Goal: Complete application form

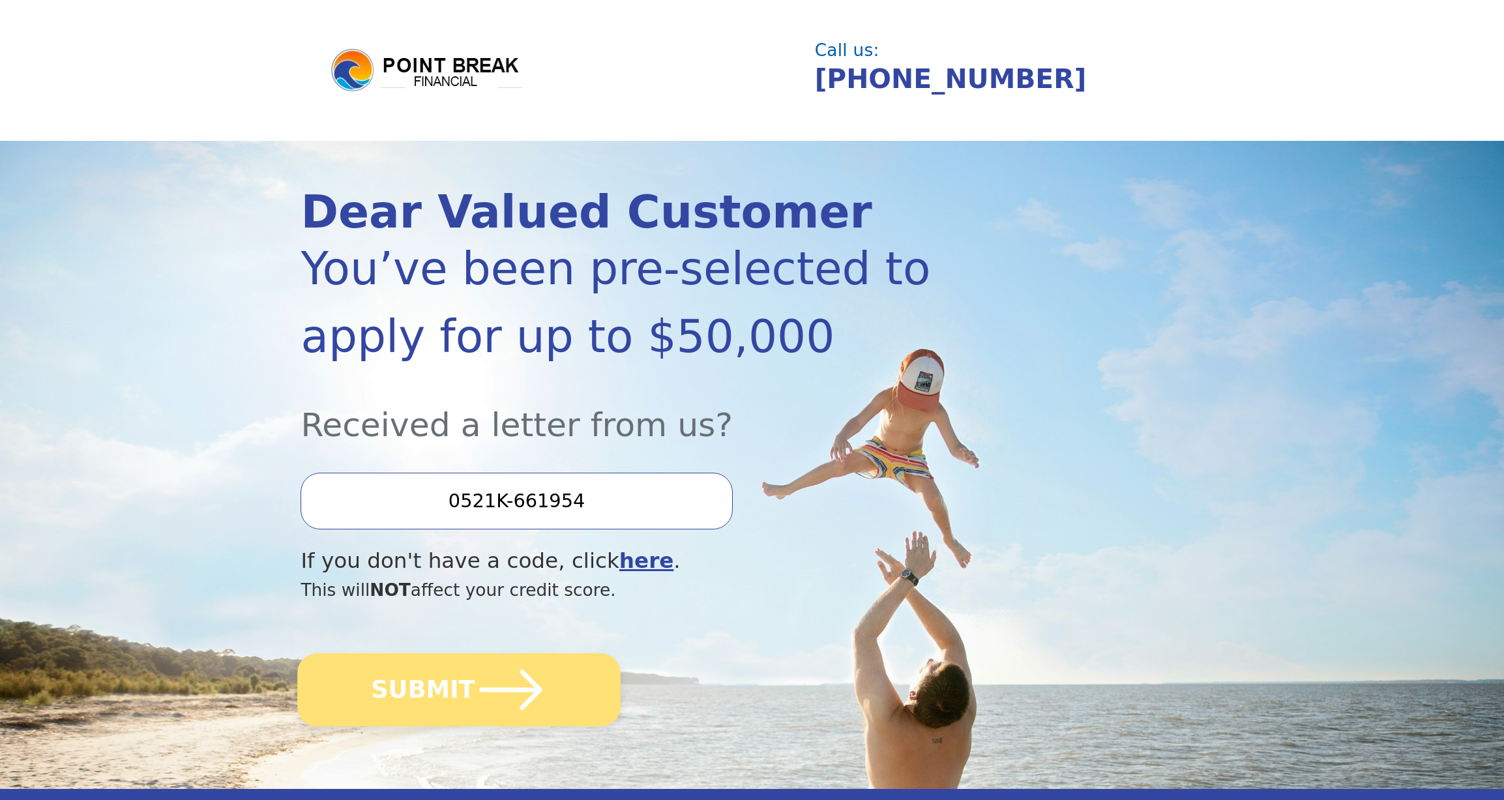
drag, startPoint x: 479, startPoint y: 700, endPoint x: 503, endPoint y: 692, distance: 26.2
click at [479, 700] on icon "submit" at bounding box center [511, 690] width 72 height 72
click at [500, 690] on icon "submit" at bounding box center [511, 690] width 63 height 40
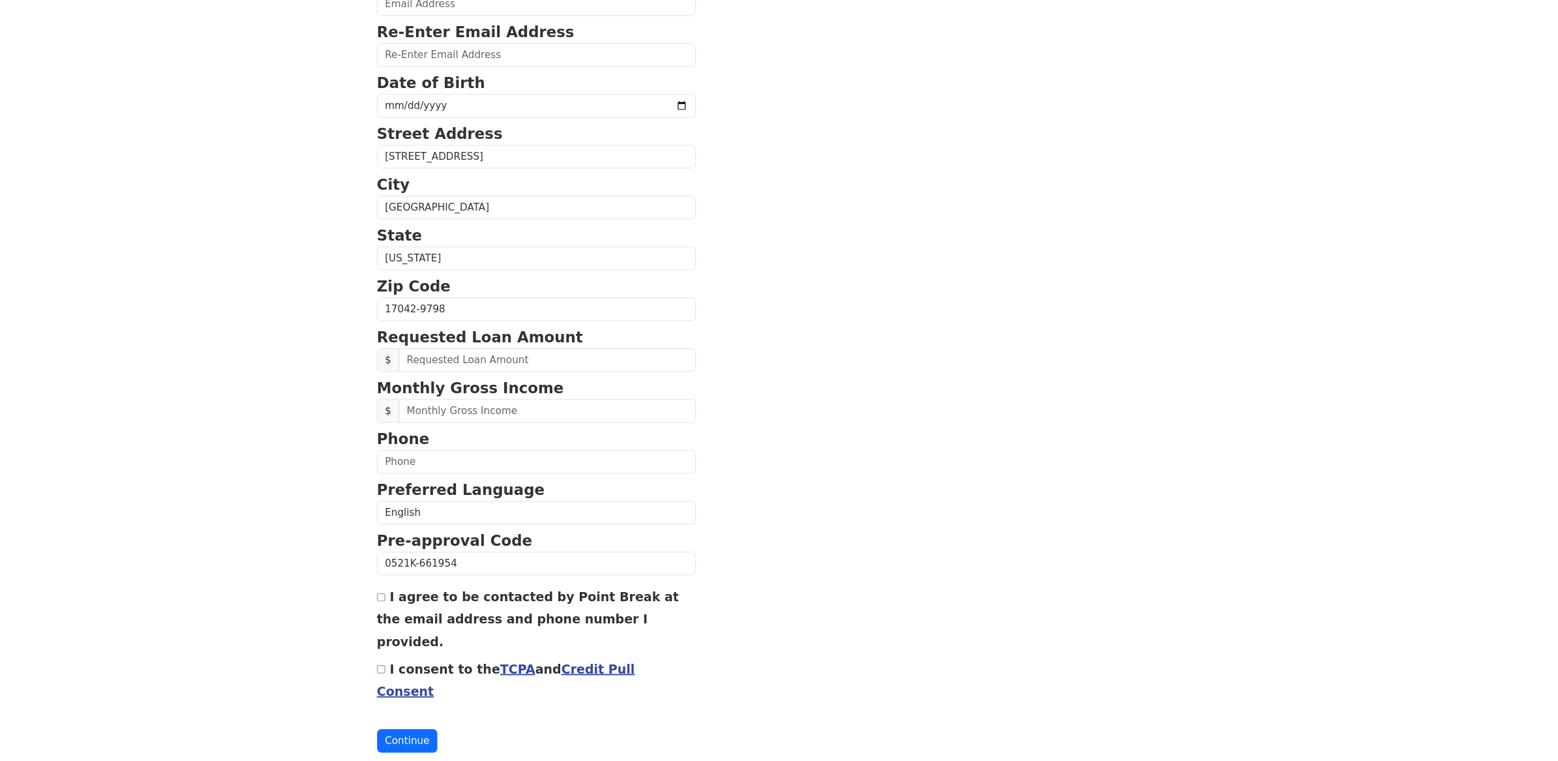
scroll to position [283, 0]
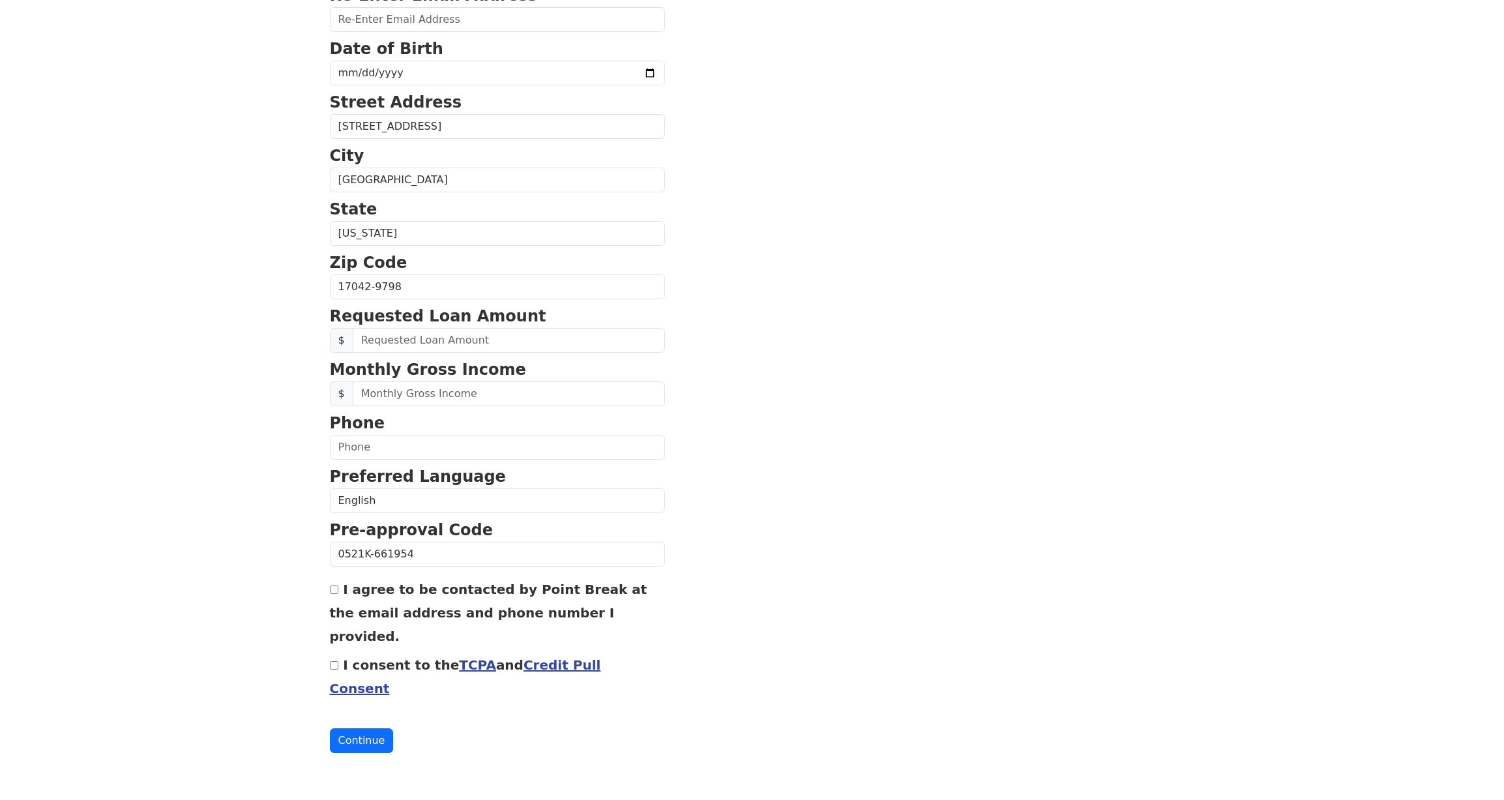
click at [874, 582] on section "First Name [PERSON_NAME] Last Name [PERSON_NAME] Email Address Re-Enter Email A…" at bounding box center [752, 288] width 845 height 930
click at [485, 664] on link "TCPA" at bounding box center [477, 665] width 37 height 16
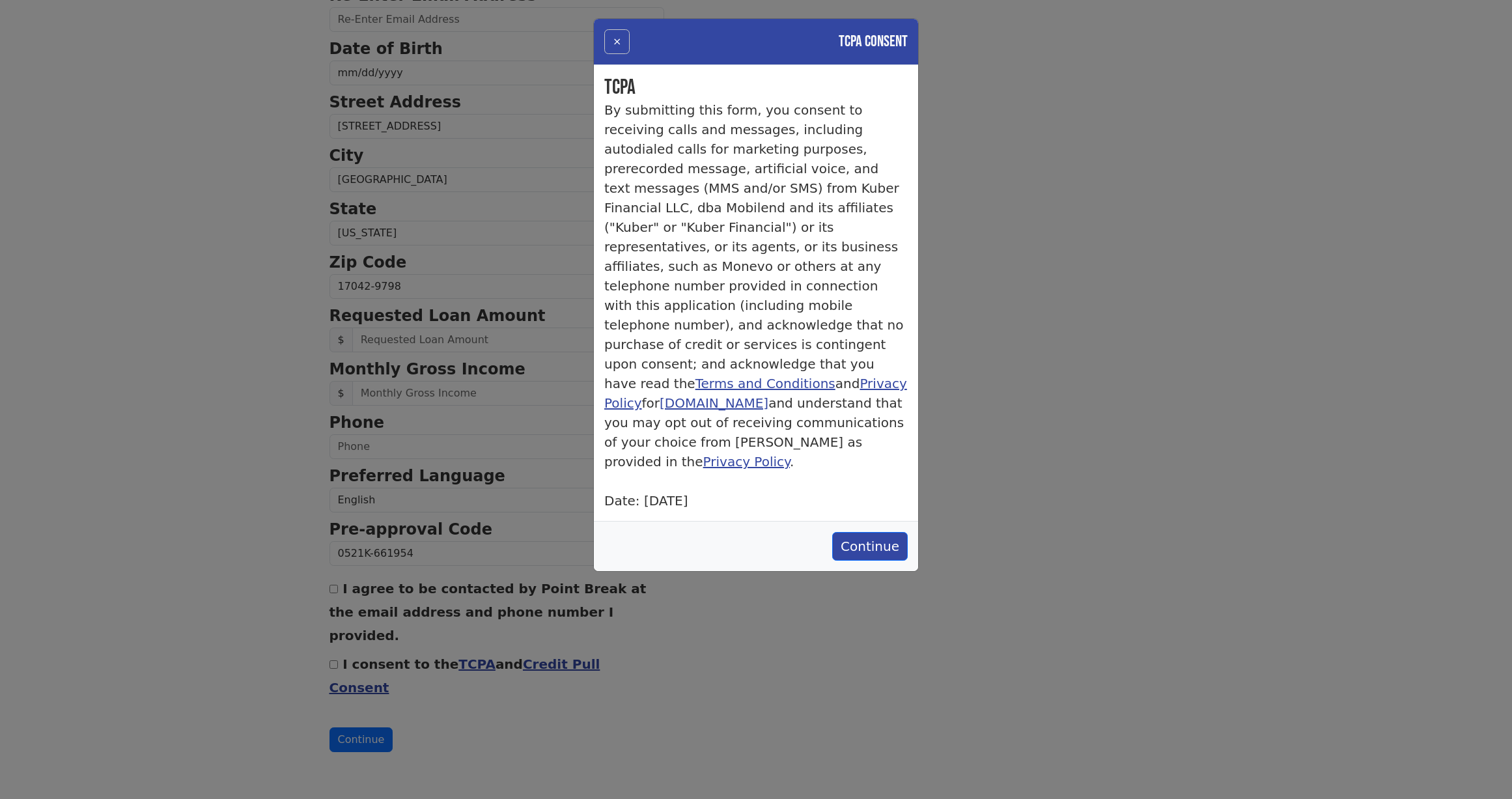
click at [611, 40] on button "×" at bounding box center [616, 41] width 25 height 25
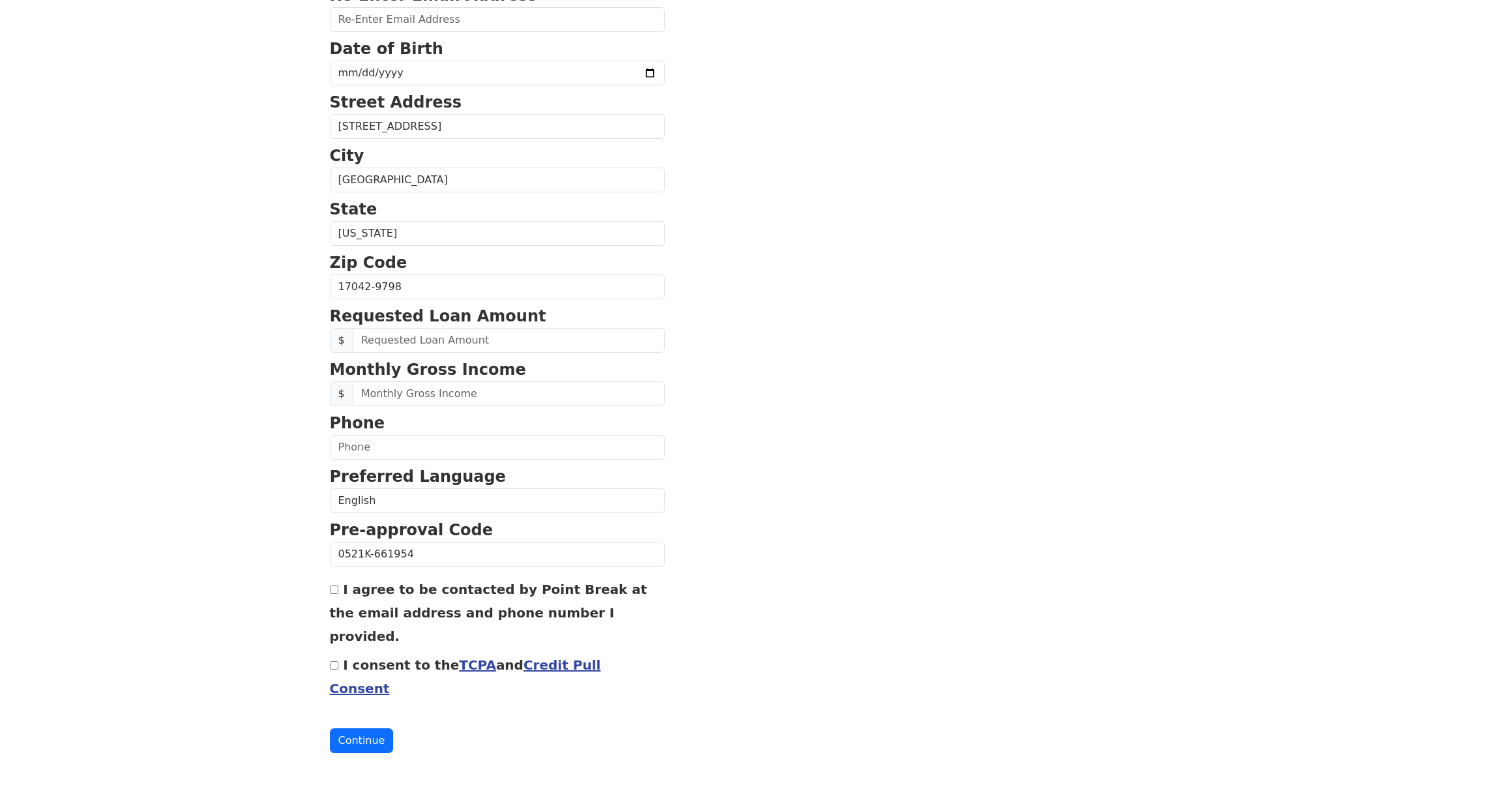
click at [586, 667] on link "Credit Pull Consent" at bounding box center [465, 676] width 271 height 39
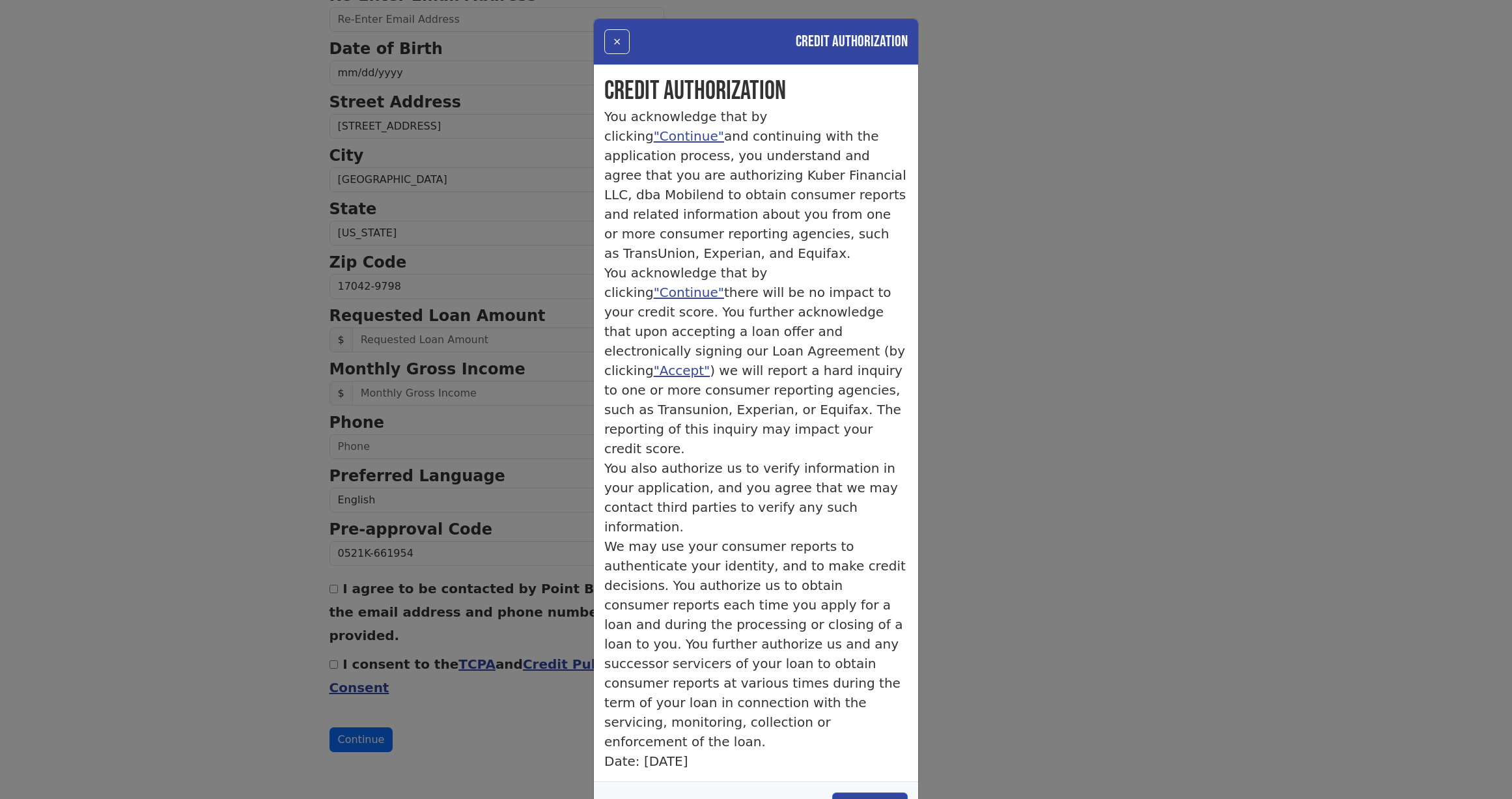
click at [1195, 340] on div "× Credit Authorization Credit Authorization You acknowledge that by clicking "C…" at bounding box center [756, 400] width 1512 height 799
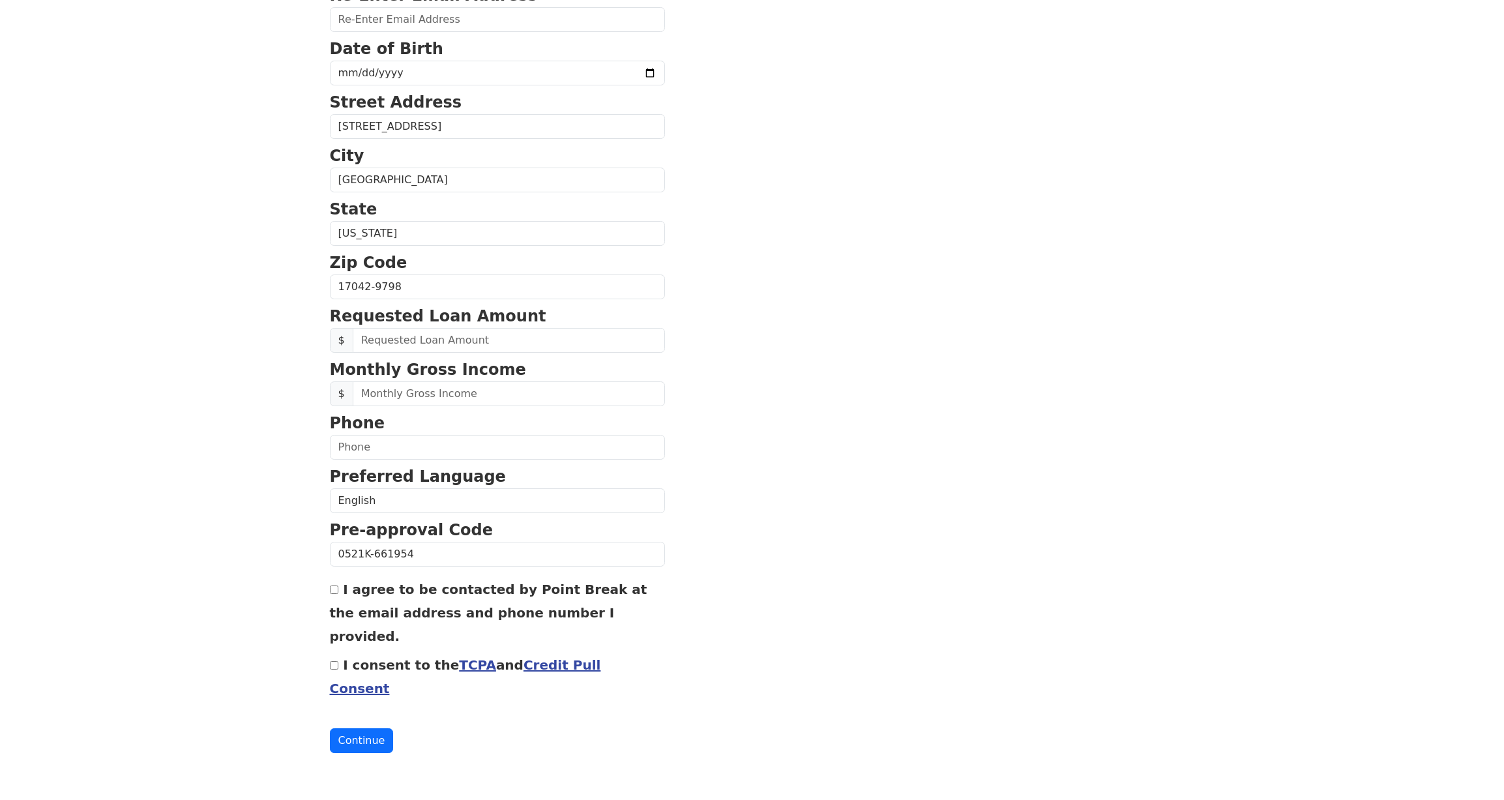
drag, startPoint x: 586, startPoint y: 665, endPoint x: 976, endPoint y: 516, distance: 417.6
click at [1021, 508] on section "First Name Steve Last Name Brown Email Address Re-Enter Email Address Date of B…" at bounding box center [752, 288] width 845 height 930
click at [586, 664] on link "Credit Pull Consent" at bounding box center [465, 676] width 271 height 39
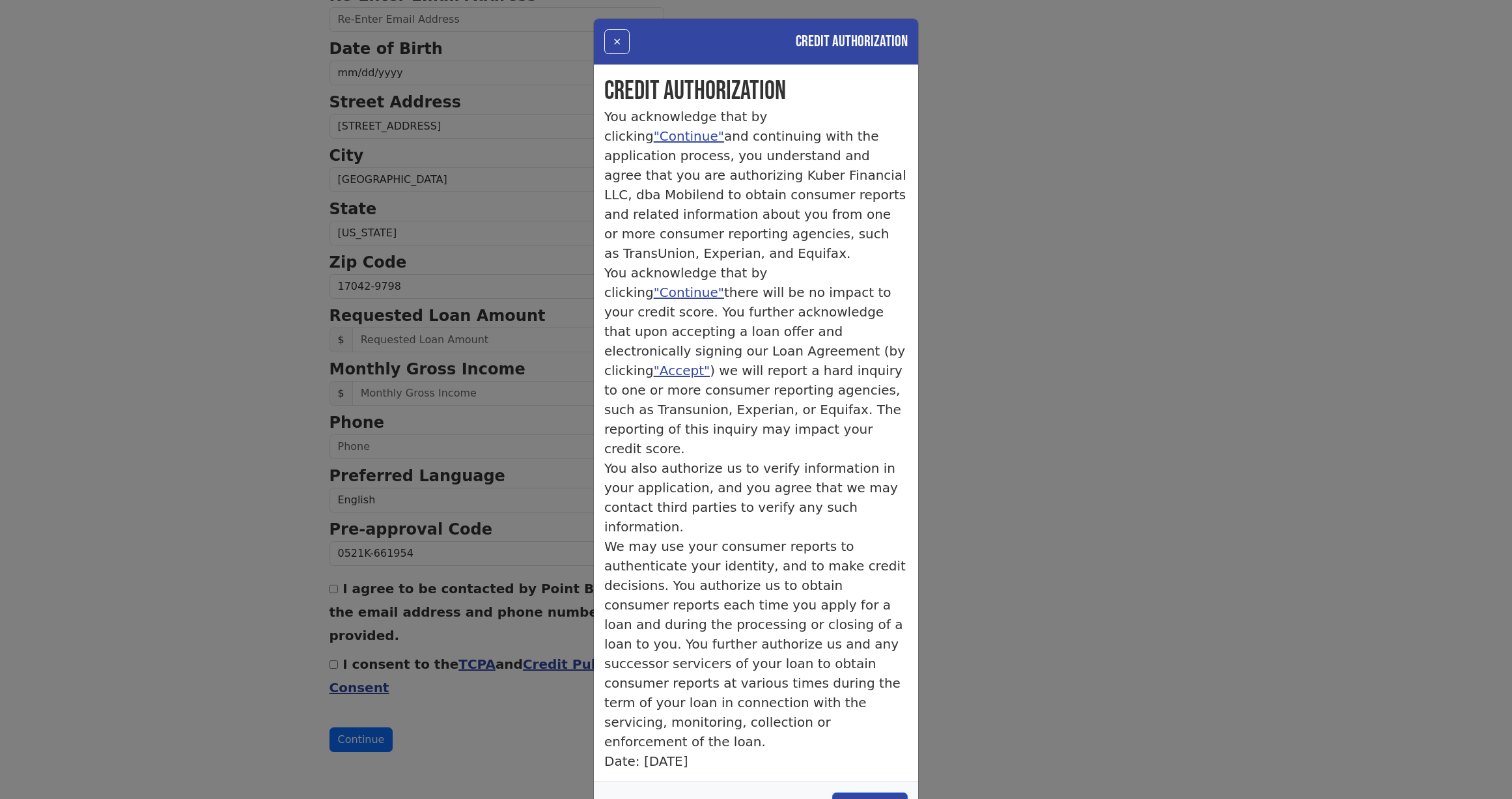
click at [1198, 173] on div "× Credit Authorization Credit Authorization You acknowledge that by clicking "C…" at bounding box center [756, 400] width 1512 height 799
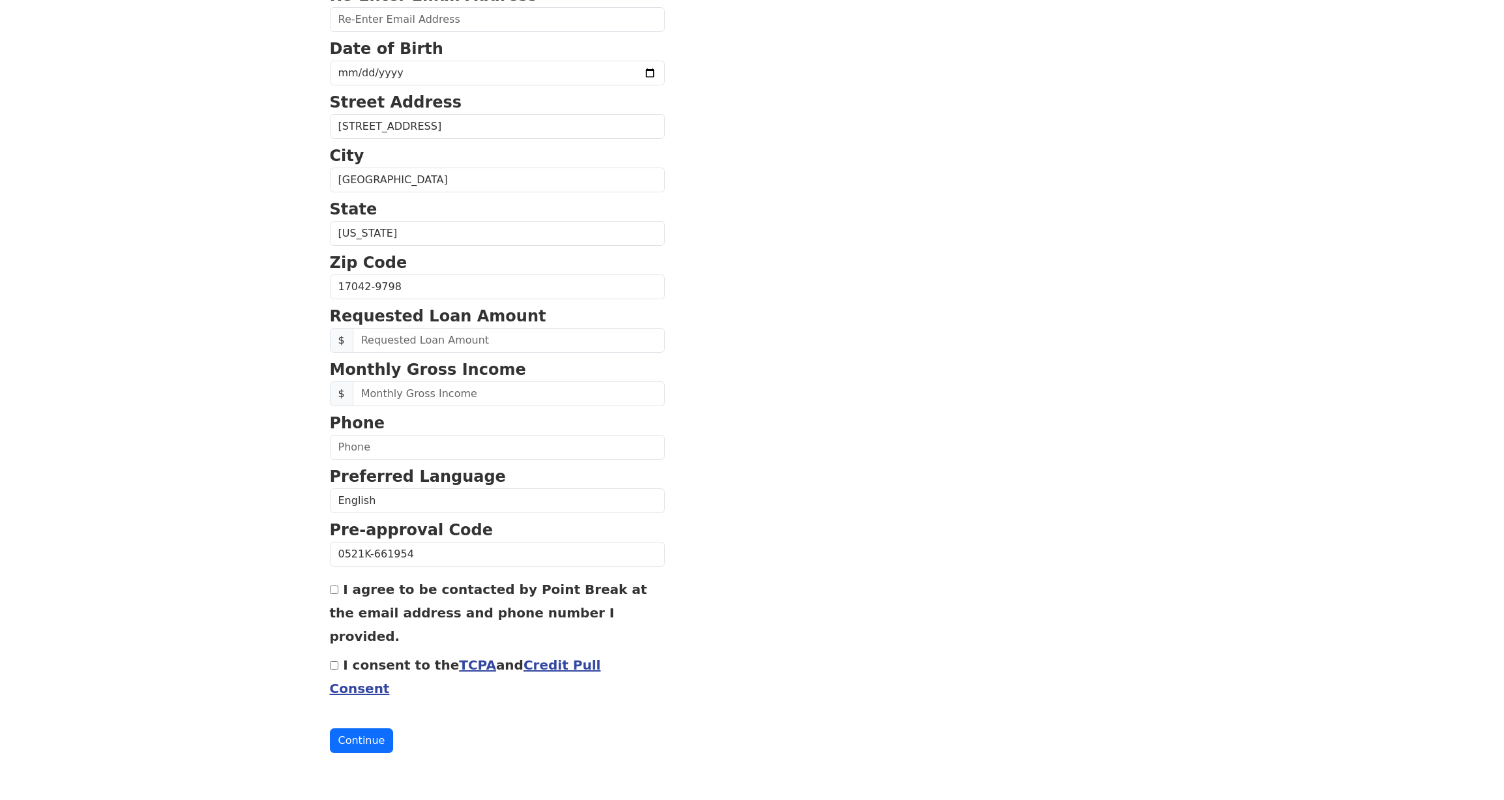
drag, startPoint x: 1200, startPoint y: 173, endPoint x: 1214, endPoint y: 164, distance: 16.1
click at [1202, 172] on body "First Name Steve Last Name Brown Email Address Re-Enter Email Address Date of B…" at bounding box center [752, 117] width 1504 height 800
click at [1290, 230] on body "First Name Steve Last Name Brown Email Address Re-Enter Email Address Date of B…" at bounding box center [752, 117] width 1504 height 800
click at [1251, 346] on body "First Name Steve Last Name Brown Email Address Re-Enter Email Address Date of B…" at bounding box center [752, 117] width 1504 height 800
click at [1244, 170] on body "First Name Steve Last Name Brown Email Address Re-Enter Email Address Date of B…" at bounding box center [752, 117] width 1504 height 800
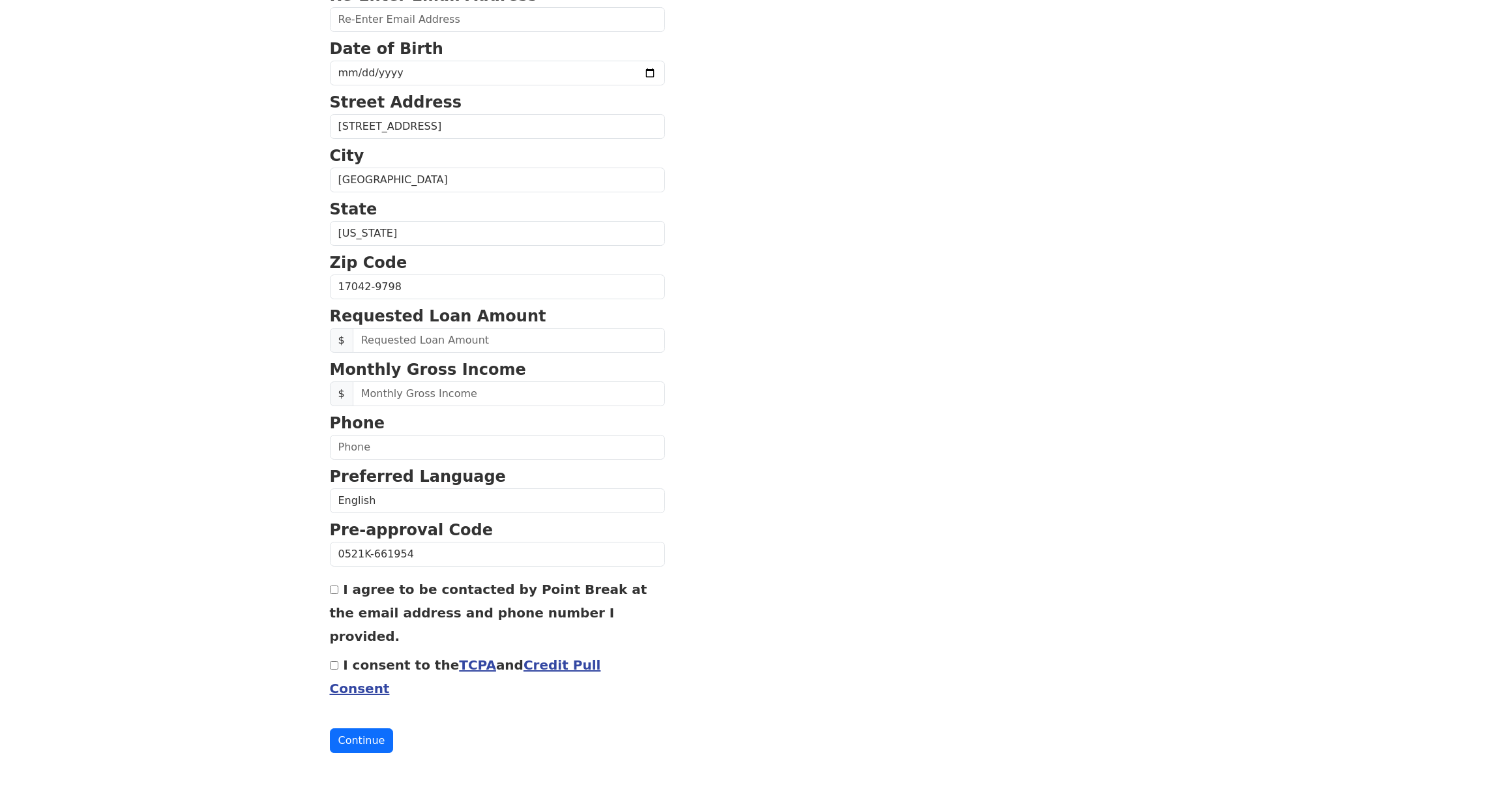
click at [1228, 162] on body "First Name Steve Last Name Brown Email Address Re-Enter Email Address Date of B…" at bounding box center [752, 117] width 1504 height 800
click at [1209, 164] on body "First Name Steve Last Name Brown Email Address Re-Enter Email Address Date of B…" at bounding box center [752, 117] width 1504 height 800
click at [1383, 84] on body "First Name Steve Last Name Brown Email Address Re-Enter Email Address Date of B…" at bounding box center [752, 117] width 1504 height 800
